Goal: Task Accomplishment & Management: Use online tool/utility

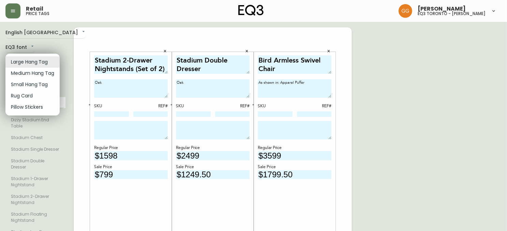
click at [29, 86] on li "Small Hang Tag" at bounding box center [32, 84] width 54 height 11
type input "small"
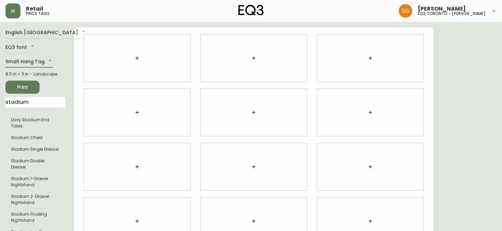
click at [138, 59] on icon "button" at bounding box center [136, 57] width 5 height 5
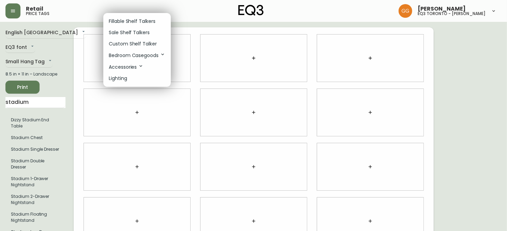
click at [143, 18] on p "Fillable Shelf Talkers" at bounding box center [132, 21] width 47 height 7
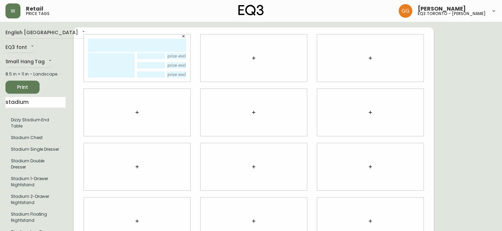
click at [160, 46] on input "text" at bounding box center [137, 45] width 98 height 13
type input "liv"
click at [118, 68] on textarea at bounding box center [111, 65] width 47 height 25
type textarea "End Table"
click at [149, 55] on input "text" at bounding box center [151, 56] width 28 height 6
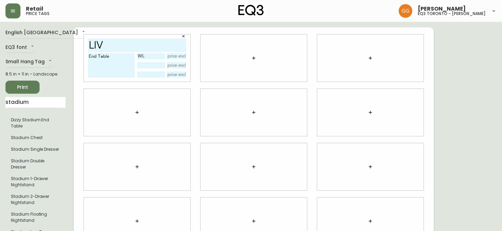
type input "W"
type input "[PERSON_NAME]/CHAR"
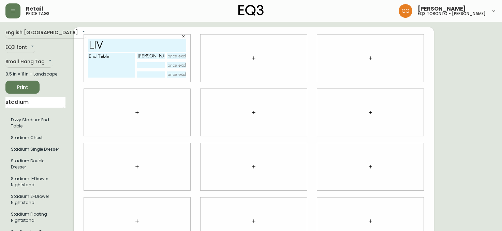
click at [146, 67] on input "text" at bounding box center [151, 65] width 28 height 6
click at [165, 54] on input "[PERSON_NAME]/CHAR" at bounding box center [151, 56] width 28 height 6
click at [182, 38] on button "button" at bounding box center [183, 36] width 10 height 10
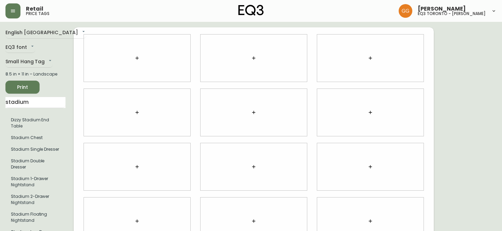
click at [132, 59] on button "button" at bounding box center [137, 58] width 14 height 14
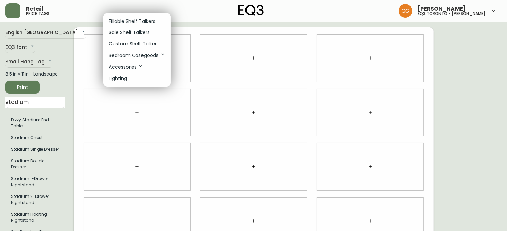
click at [135, 27] on li "Sale Shelf Talkers" at bounding box center [137, 32] width 68 height 11
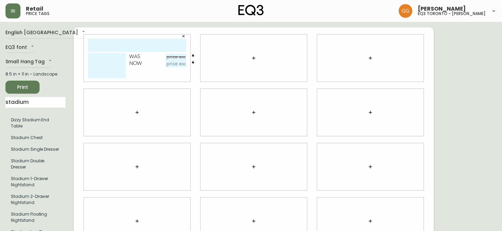
click at [180, 37] on button "button" at bounding box center [183, 36] width 10 height 10
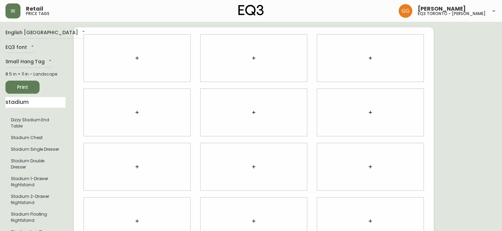
click at [139, 57] on icon "button" at bounding box center [136, 57] width 5 height 5
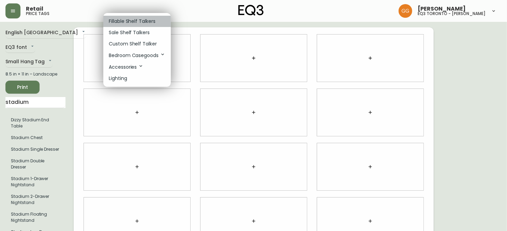
click at [141, 19] on p "Fillable Shelf Talkers" at bounding box center [132, 21] width 47 height 7
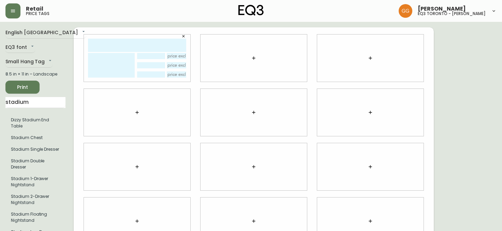
click at [145, 42] on input "text" at bounding box center [137, 45] width 98 height 13
type input "LIV"
click at [112, 61] on textarea at bounding box center [111, 65] width 47 height 25
type textarea "End Table"
click at [154, 57] on input "text" at bounding box center [151, 56] width 28 height 6
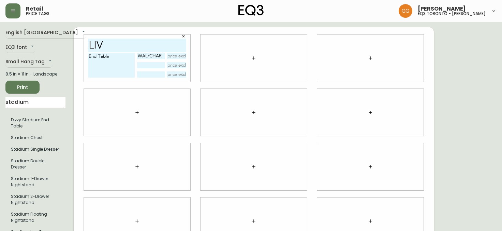
type input "wal/char"
click at [165, 64] on input "text" at bounding box center [151, 65] width 28 height 6
type input "oak/white"
click at [71, 108] on div "English [GEOGRAPHIC_DATA] en_CA EQ3 font EQ3 Small Hang Tag small 8.5 in × 11 i…" at bounding box center [39, 166] width 68 height 278
click at [235, 55] on div at bounding box center [254, 57] width 106 height 47
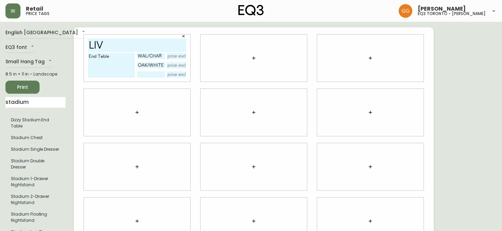
click at [254, 58] on icon "button" at bounding box center [253, 57] width 3 height 3
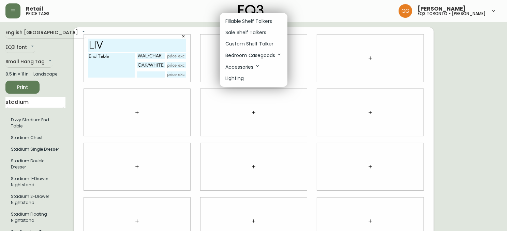
click at [79, 163] on div at bounding box center [253, 115] width 507 height 231
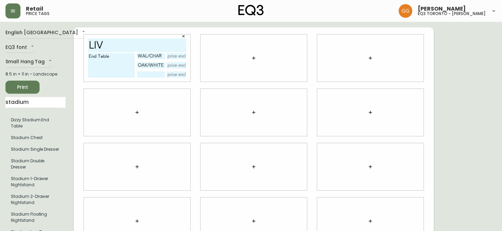
click at [256, 61] on button "button" at bounding box center [254, 58] width 14 height 14
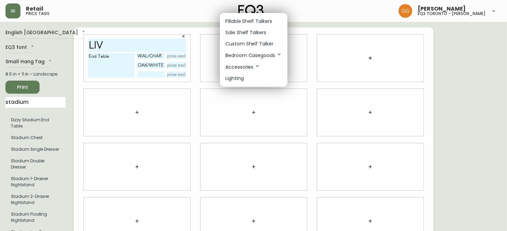
click at [254, 22] on p "Fillable Shelf Talkers" at bounding box center [249, 21] width 47 height 7
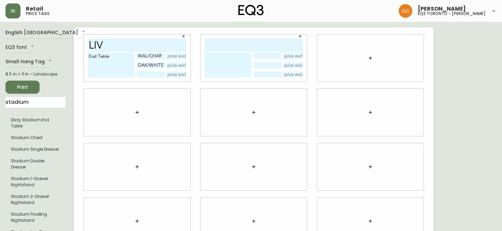
click at [220, 48] on input "text" at bounding box center [254, 45] width 98 height 13
type input "sage"
click at [221, 61] on textarea at bounding box center [228, 65] width 47 height 25
type textarea "e"
type textarea "End Table"
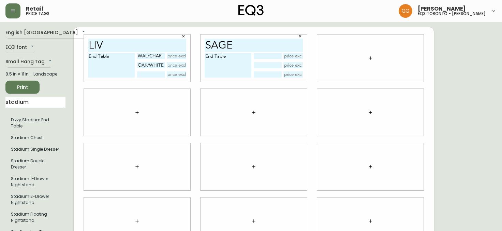
click at [268, 54] on input "text" at bounding box center [268, 56] width 28 height 6
type input "Walnut"
click at [296, 54] on input "text" at bounding box center [294, 56] width 20 height 6
type input "$599"
click at [267, 64] on input "text" at bounding box center [268, 65] width 28 height 6
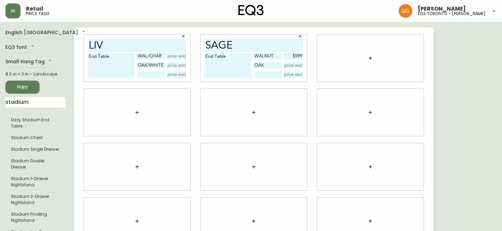
type input "oak"
click at [277, 72] on input "text" at bounding box center [268, 74] width 28 height 6
click at [309, 77] on div "sage End Table Walnut $599 oak black" at bounding box center [253, 58] width 117 height 54
click at [278, 73] on input "black" at bounding box center [268, 74] width 28 height 6
type input "black oak"
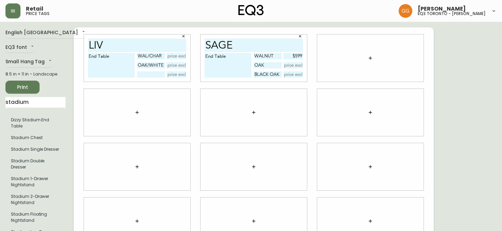
click at [296, 75] on input "text" at bounding box center [294, 74] width 20 height 6
type input "$499"
click at [296, 62] on input "text" at bounding box center [294, 65] width 20 height 6
type input "$499"
click at [317, 69] on div at bounding box center [370, 58] width 117 height 54
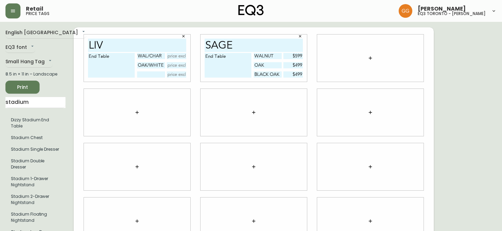
click at [176, 61] on div "wal/char oak/white" at bounding box center [161, 65] width 49 height 25
click at [177, 65] on input "text" at bounding box center [177, 65] width 20 height 6
type input "$249"
click at [181, 54] on input "text" at bounding box center [177, 56] width 20 height 6
type input "$299"
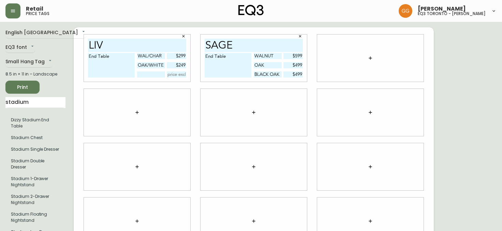
click at [22, 88] on span "Print" at bounding box center [22, 87] width 23 height 9
click at [413, 61] on div at bounding box center [370, 57] width 106 height 47
